Goal: Navigation & Orientation: Find specific page/section

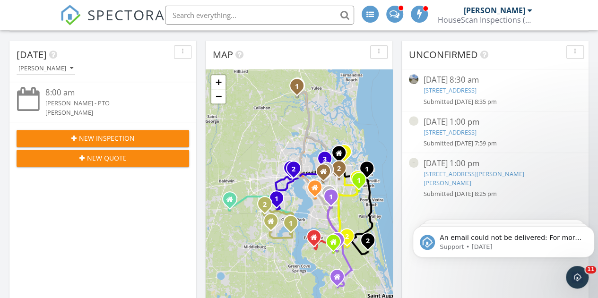
scroll to position [259, 0]
click at [590, 229] on icon "Dismiss notification" at bounding box center [591, 228] width 5 height 5
click at [590, 228] on icon "Dismiss notification" at bounding box center [591, 228] width 3 height 3
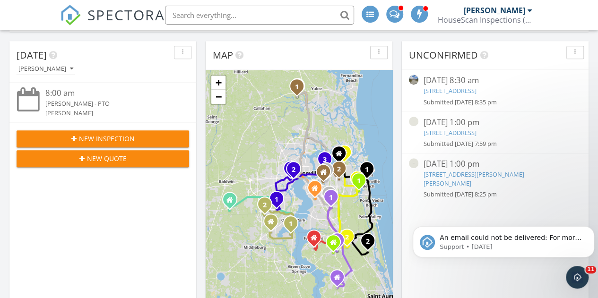
click at [590, 228] on icon "Dismiss notification" at bounding box center [591, 229] width 3 height 3
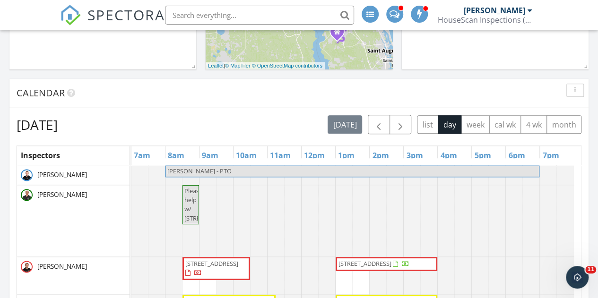
scroll to position [506, 0]
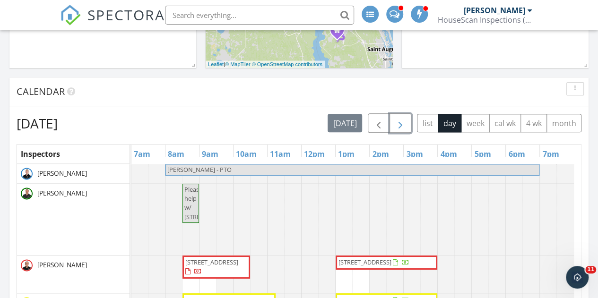
click at [400, 122] on span "button" at bounding box center [400, 123] width 11 height 11
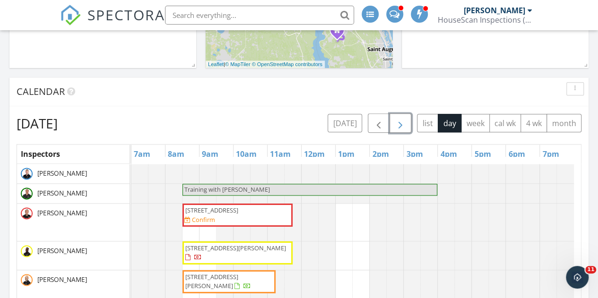
click at [400, 122] on span "button" at bounding box center [400, 123] width 11 height 11
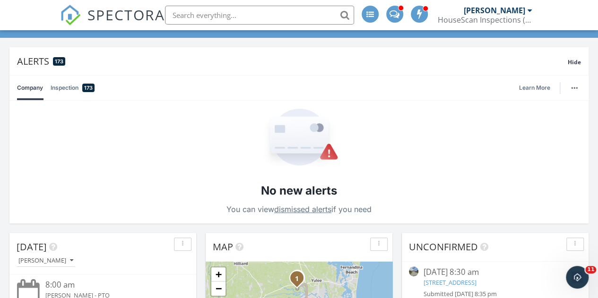
scroll to position [0, 0]
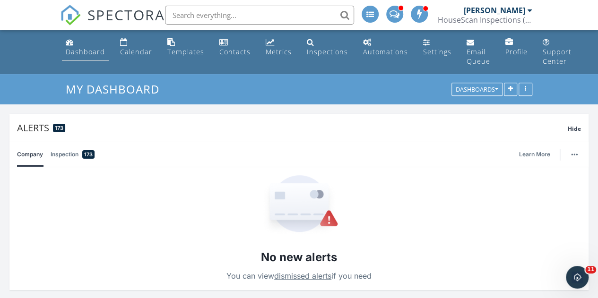
click at [80, 47] on div "Dashboard" at bounding box center [85, 51] width 39 height 9
